Goal: Task Accomplishment & Management: Manage account settings

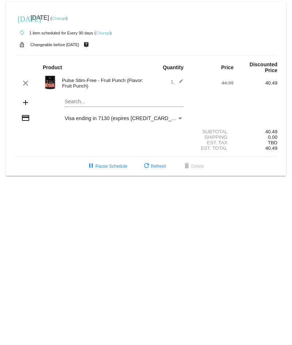
click at [66, 19] on link "Change" at bounding box center [59, 18] width 14 height 4
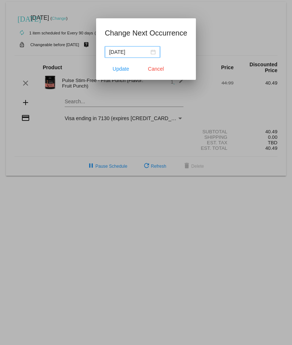
click at [149, 50] on div "[DATE]" at bounding box center [132, 52] width 46 height 8
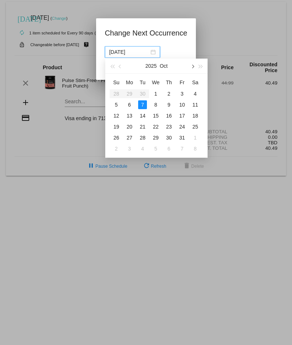
click at [195, 67] on button "button" at bounding box center [192, 66] width 8 height 15
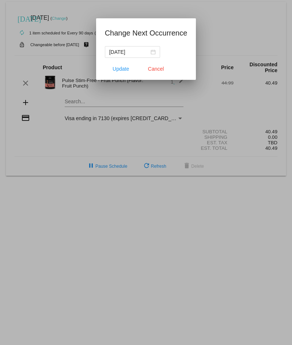
click at [49, 121] on div at bounding box center [146, 172] width 292 height 345
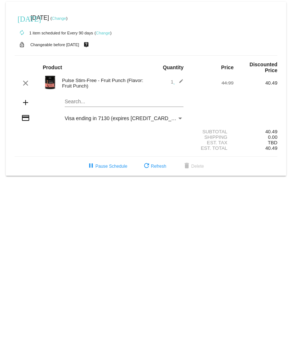
click at [66, 18] on link "Change" at bounding box center [59, 18] width 14 height 4
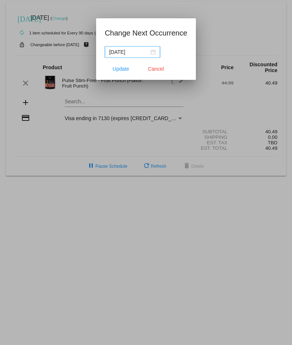
click at [150, 53] on div "[DATE]" at bounding box center [132, 52] width 46 height 8
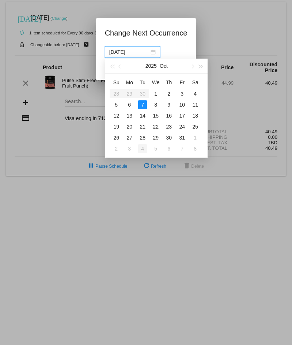
click at [142, 151] on div "4" at bounding box center [142, 148] width 9 height 9
type input "[DATE]"
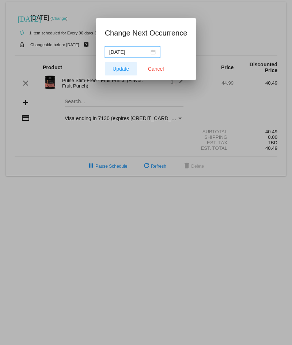
click at [118, 71] on span "Update" at bounding box center [121, 69] width 16 height 6
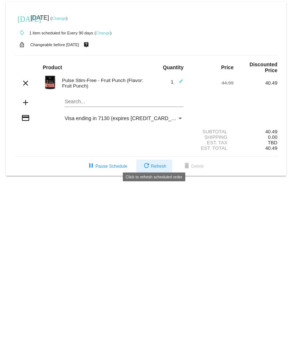
click at [144, 162] on mat-icon "refresh" at bounding box center [146, 166] width 9 height 9
